Goal: Task Accomplishment & Management: Use online tool/utility

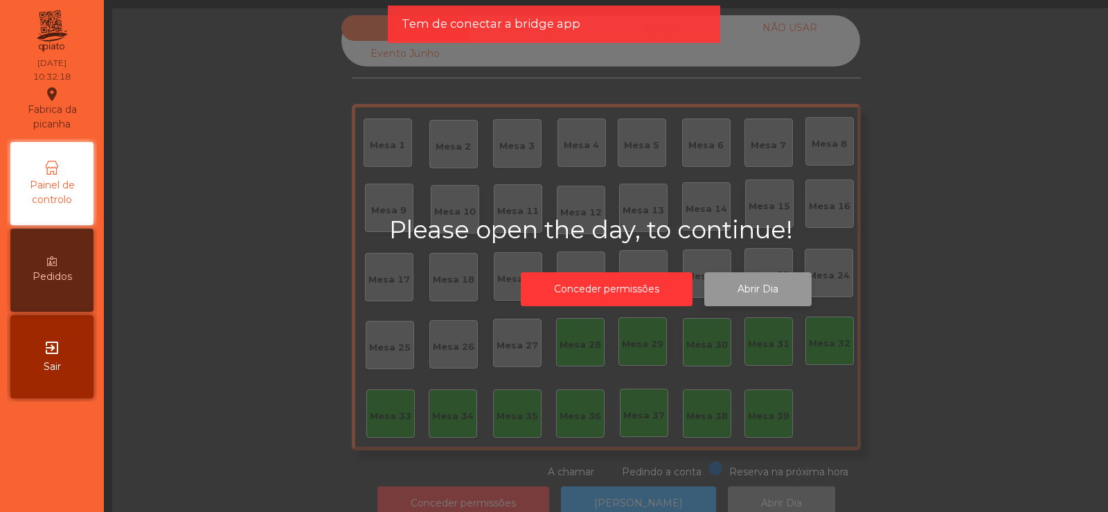
click at [726, 287] on button "Abrir Dia" at bounding box center [757, 289] width 107 height 34
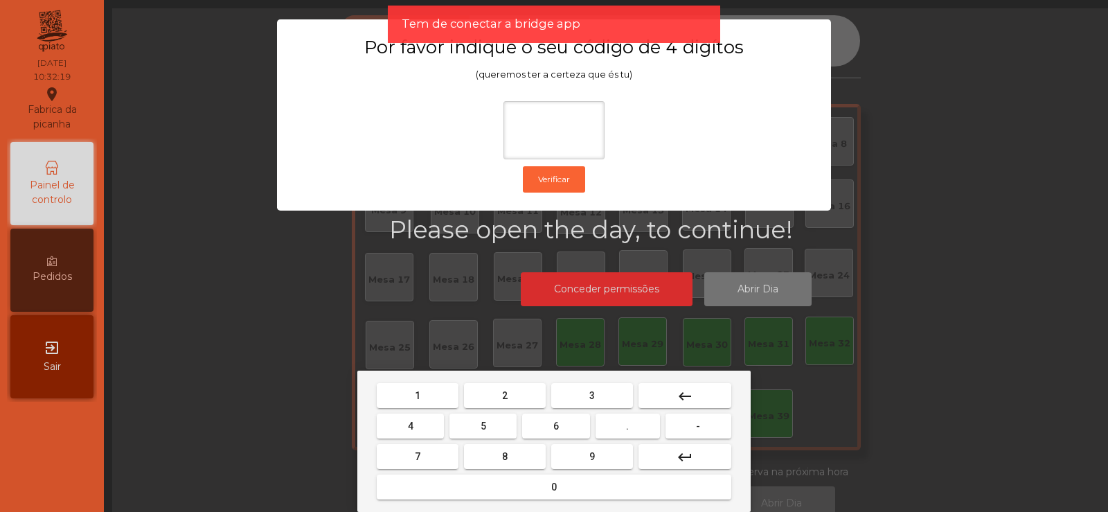
click at [505, 396] on span "2" at bounding box center [505, 395] width 6 height 11
click at [546, 424] on button "6" at bounding box center [555, 425] width 67 height 25
click at [435, 456] on button "7" at bounding box center [418, 456] width 82 height 25
click at [483, 425] on span "5" at bounding box center [483, 425] width 6 height 11
type input "****"
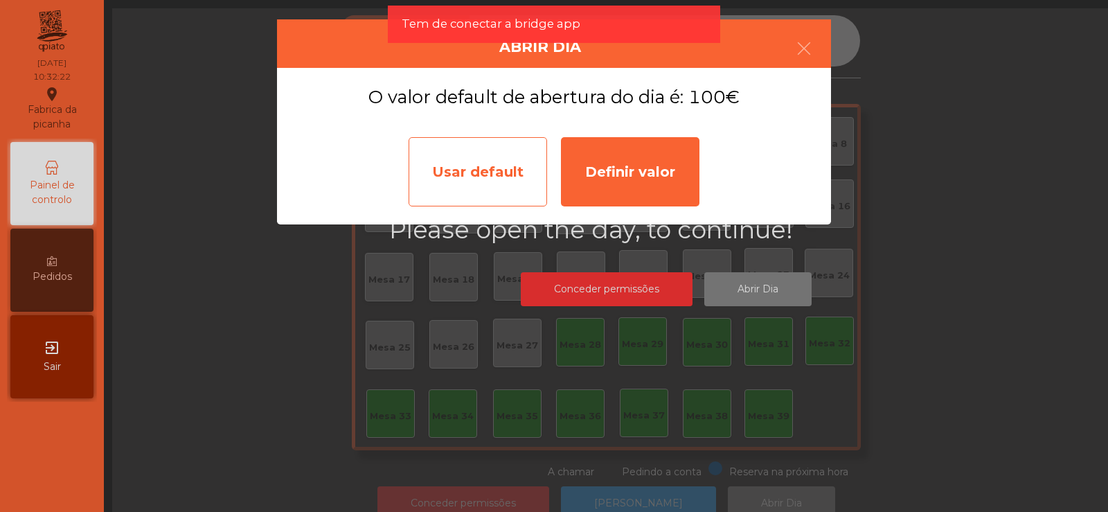
click at [453, 172] on div "Usar default" at bounding box center [477, 171] width 138 height 69
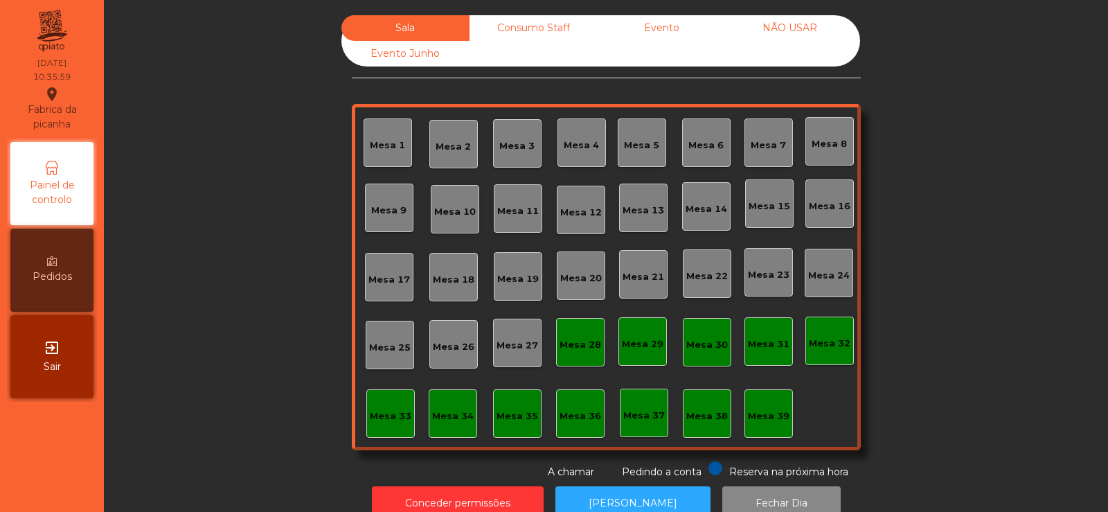
scroll to position [34, 0]
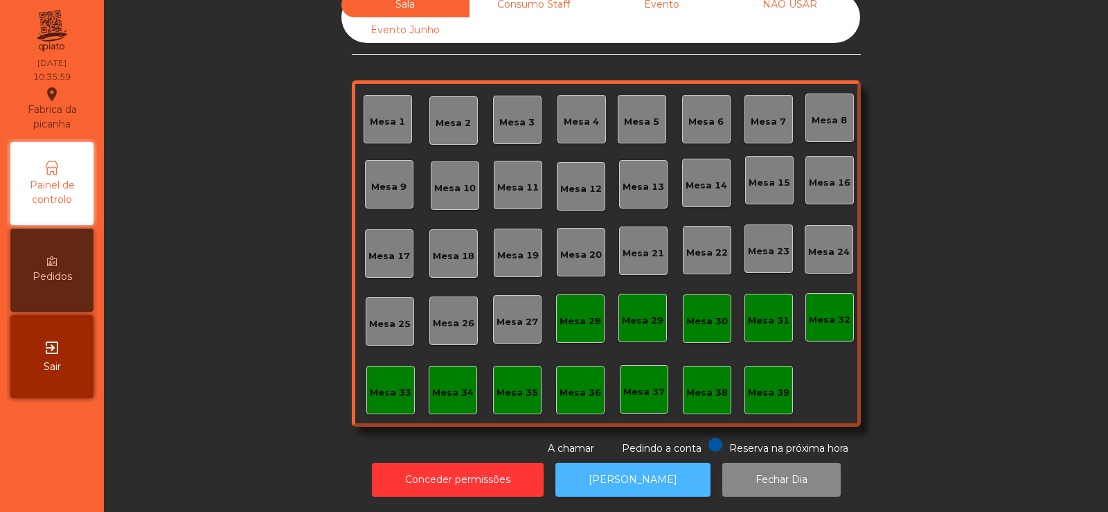
click at [596, 474] on button "[PERSON_NAME]" at bounding box center [632, 479] width 155 height 34
